Goal: Find specific page/section: Find specific page/section

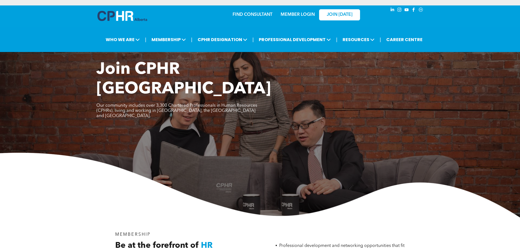
click at [302, 8] on div "MEMBER LOGIN" at bounding box center [297, 13] width 35 height 10
click at [298, 13] on link "MEMBER LOGIN" at bounding box center [297, 15] width 34 height 4
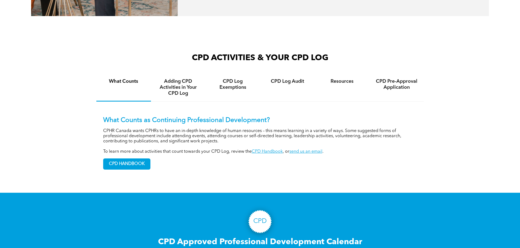
scroll to position [382, 0]
click at [187, 96] on h4 "Adding CPD Activities in Your CPD Log" at bounding box center [178, 87] width 45 height 18
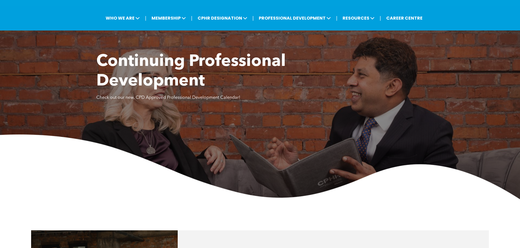
scroll to position [0, 0]
